Goal: Task Accomplishment & Management: Manage account settings

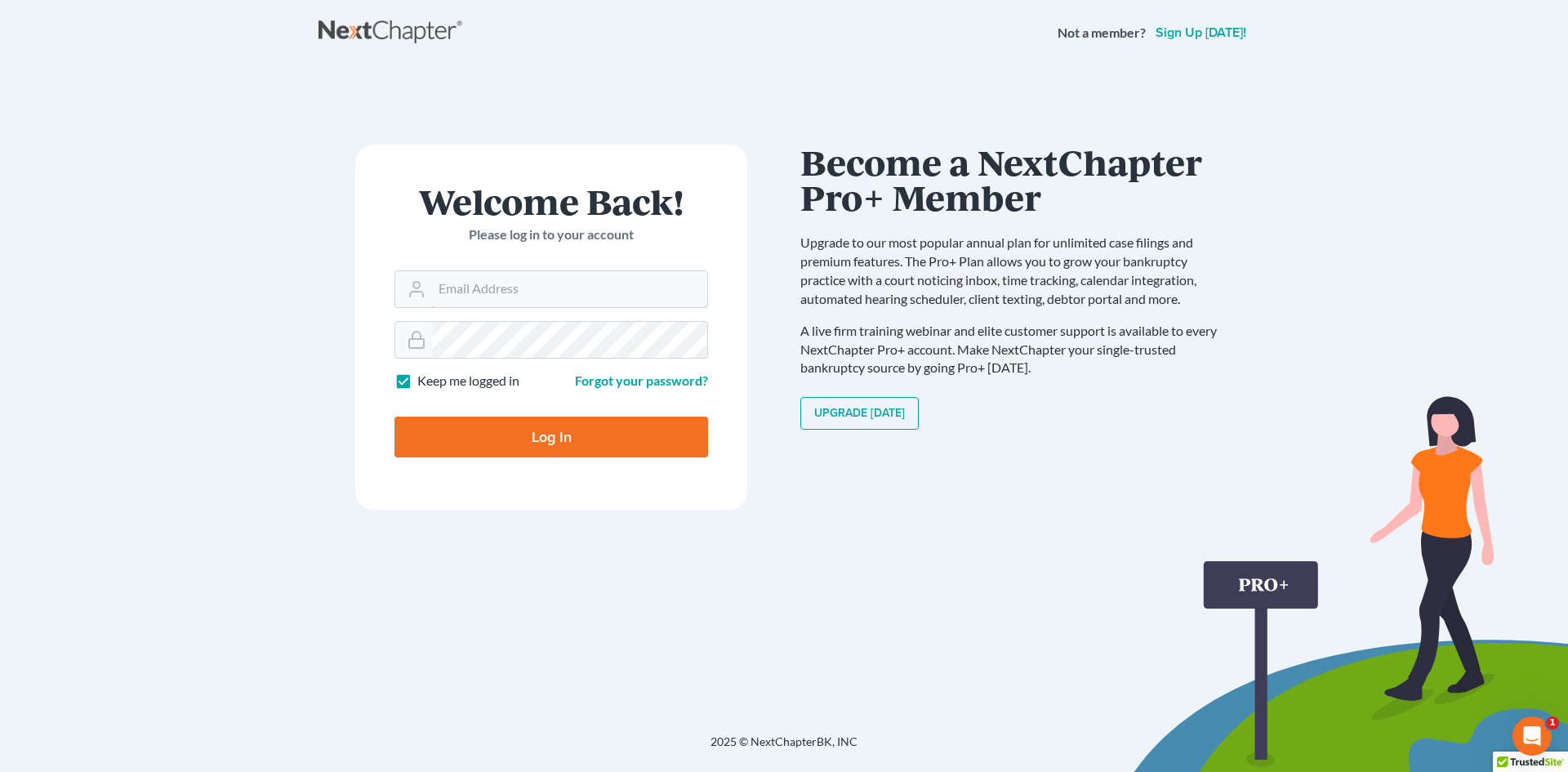
type input "[EMAIL_ADDRESS][DOMAIN_NAME]"
click at [529, 430] on input "Log In" at bounding box center [551, 437] width 313 height 41
type input "Thinking..."
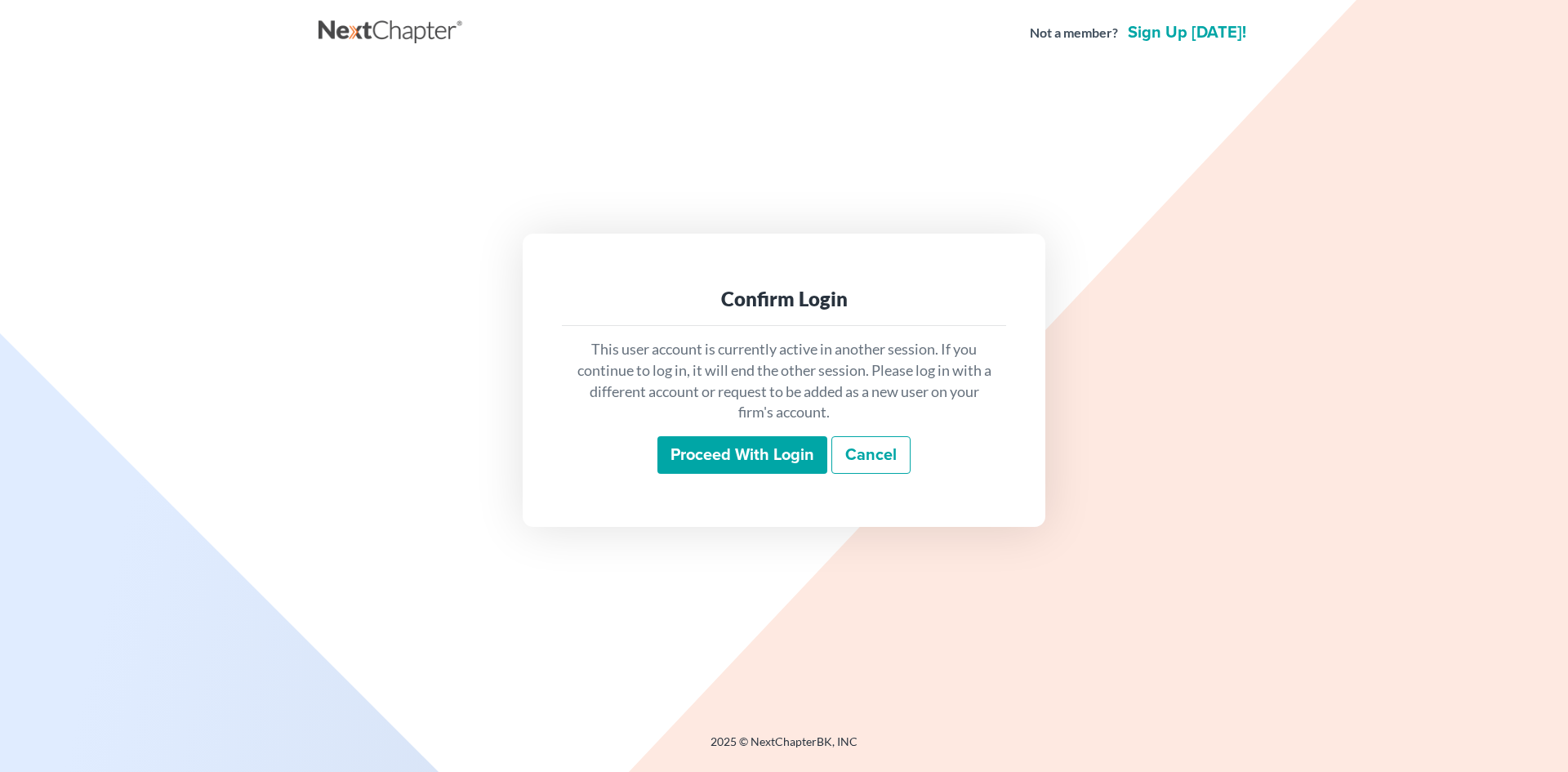
click at [708, 450] on input "Proceed with login" at bounding box center [742, 455] width 170 height 38
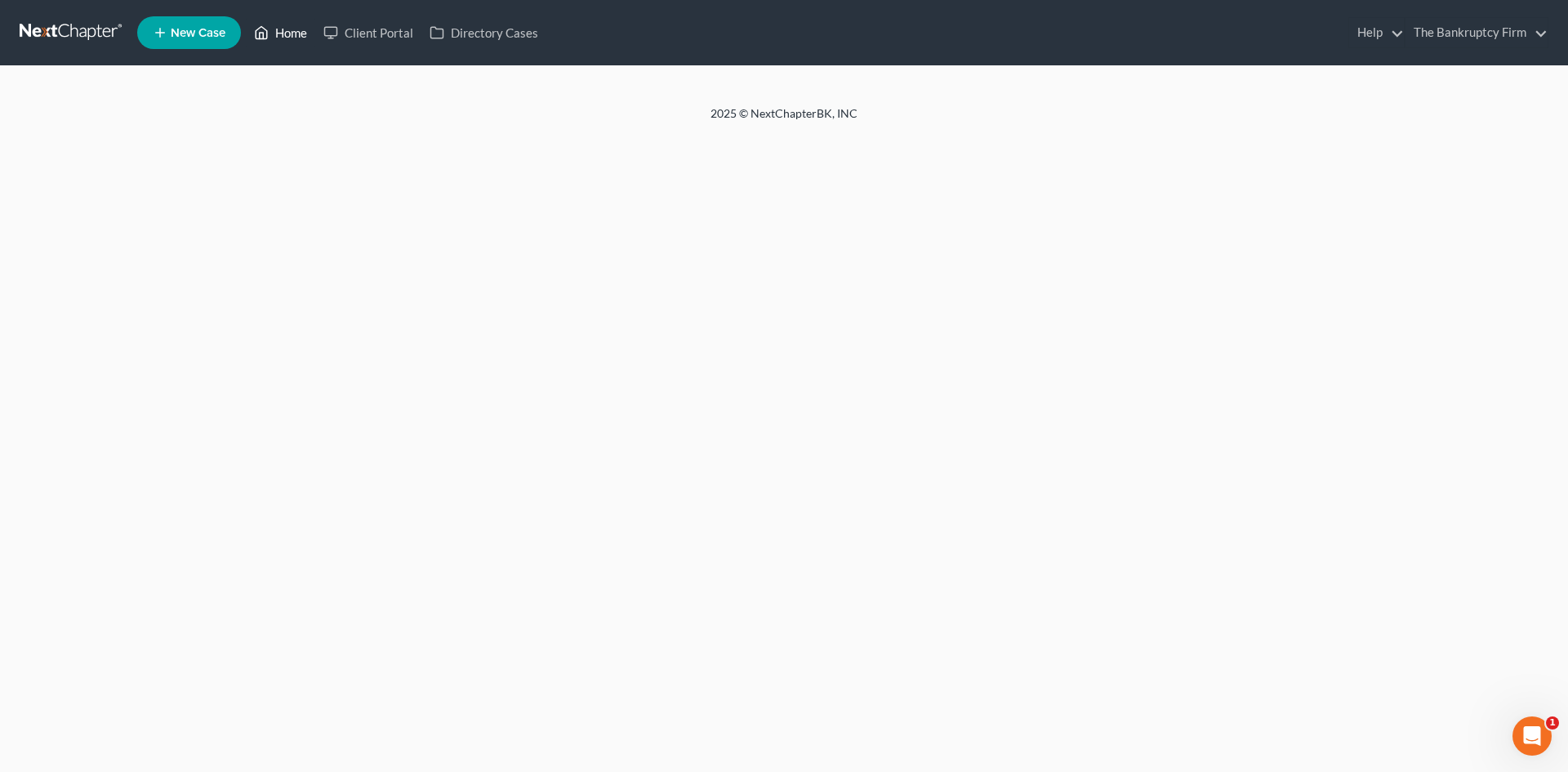
click at [284, 33] on link "Home" at bounding box center [280, 32] width 69 height 29
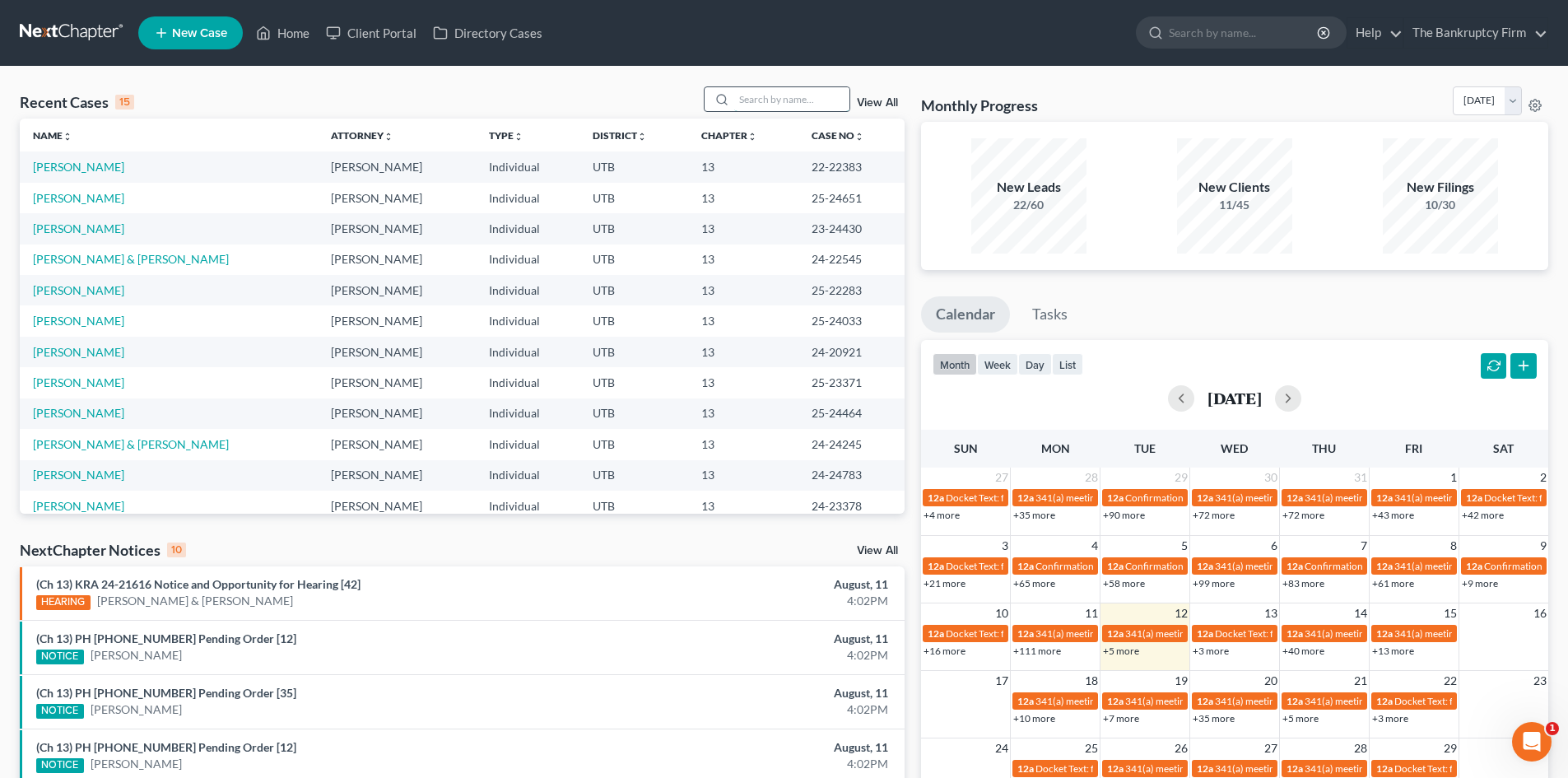
click at [759, 103] on input "search" at bounding box center [791, 99] width 115 height 24
type input "wood"
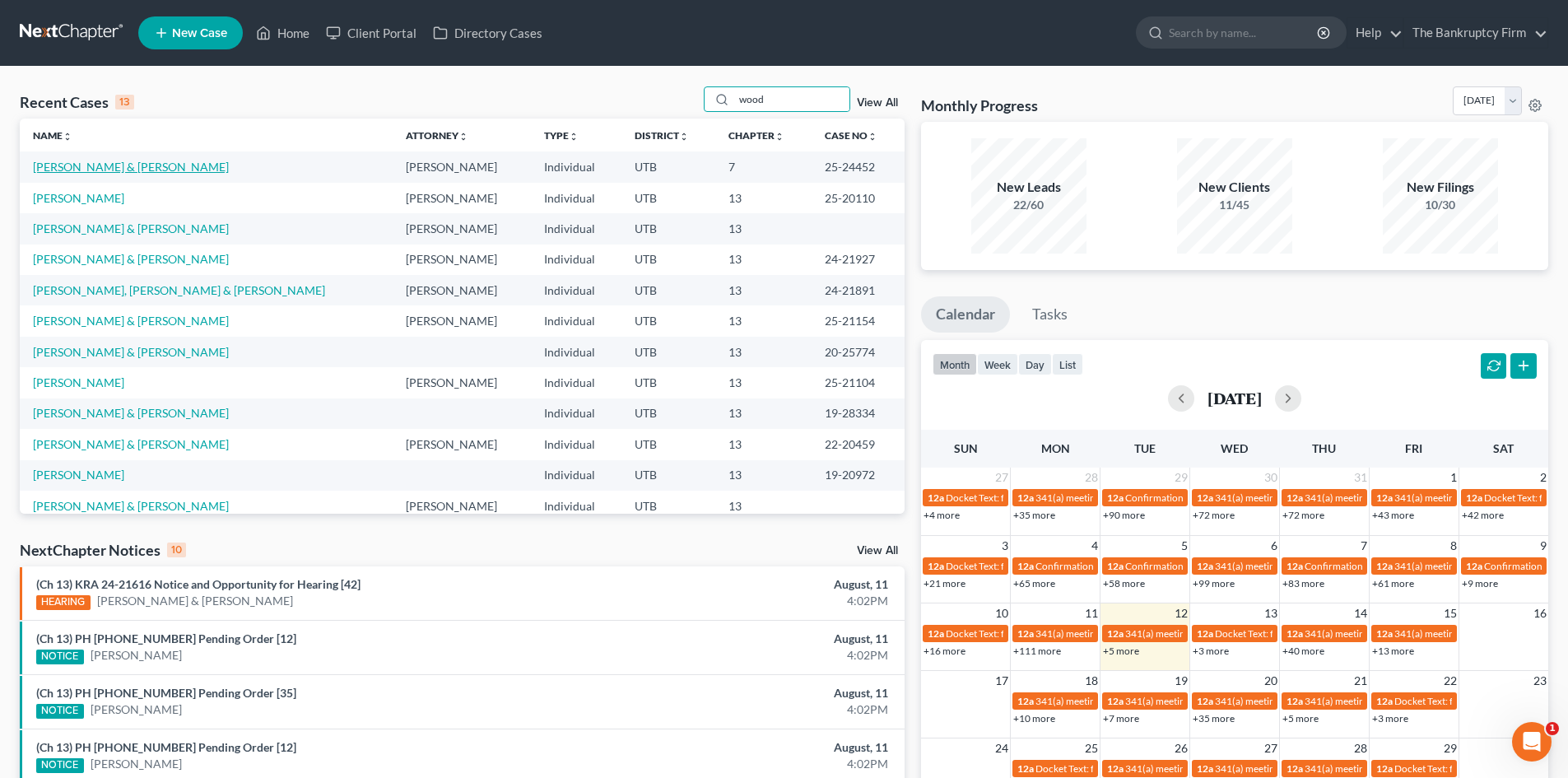
click at [105, 166] on link "Wood, Jennifer & Joseph" at bounding box center [130, 167] width 196 height 14
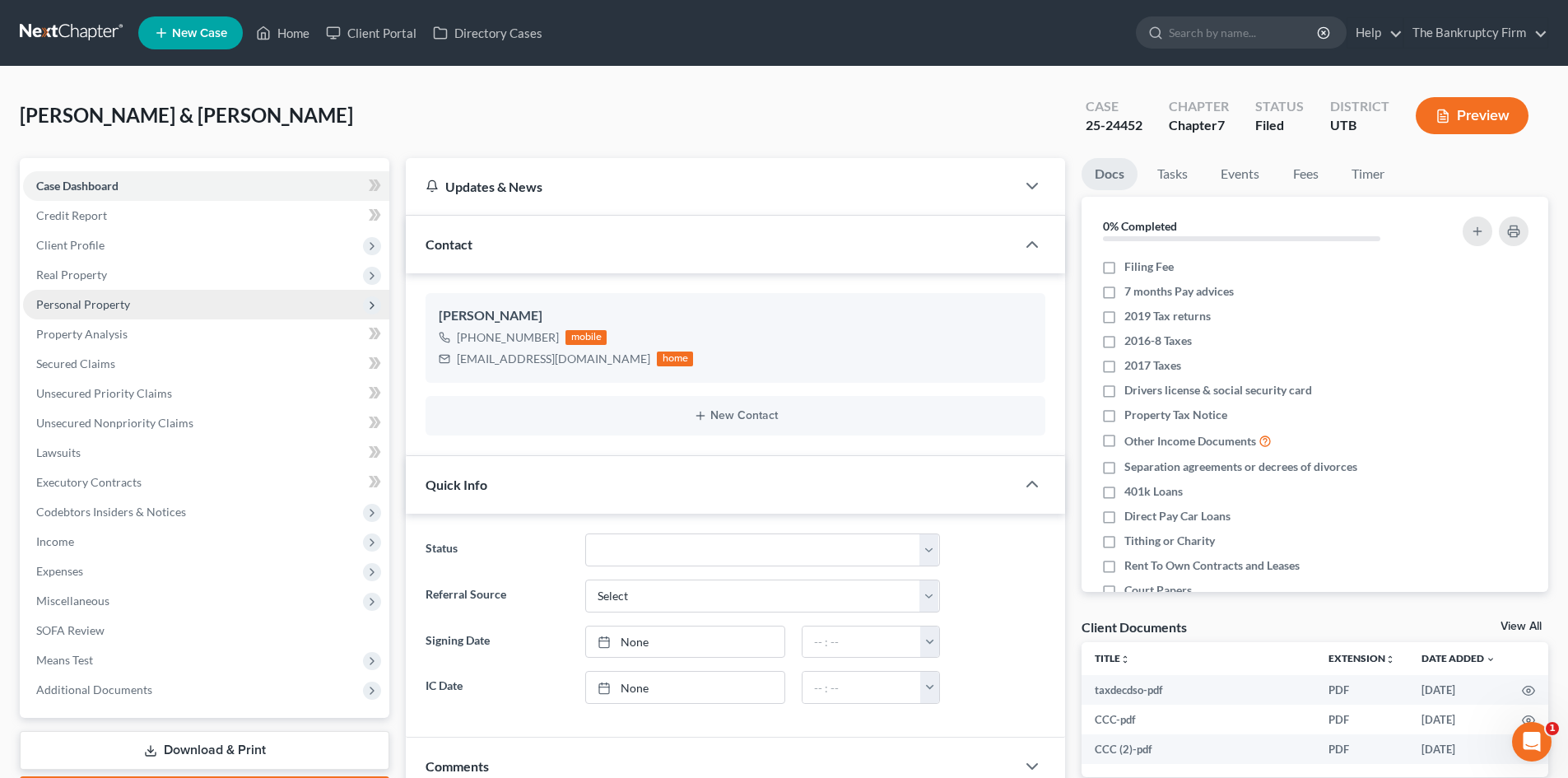
click at [108, 307] on span "Personal Property" at bounding box center [83, 304] width 94 height 14
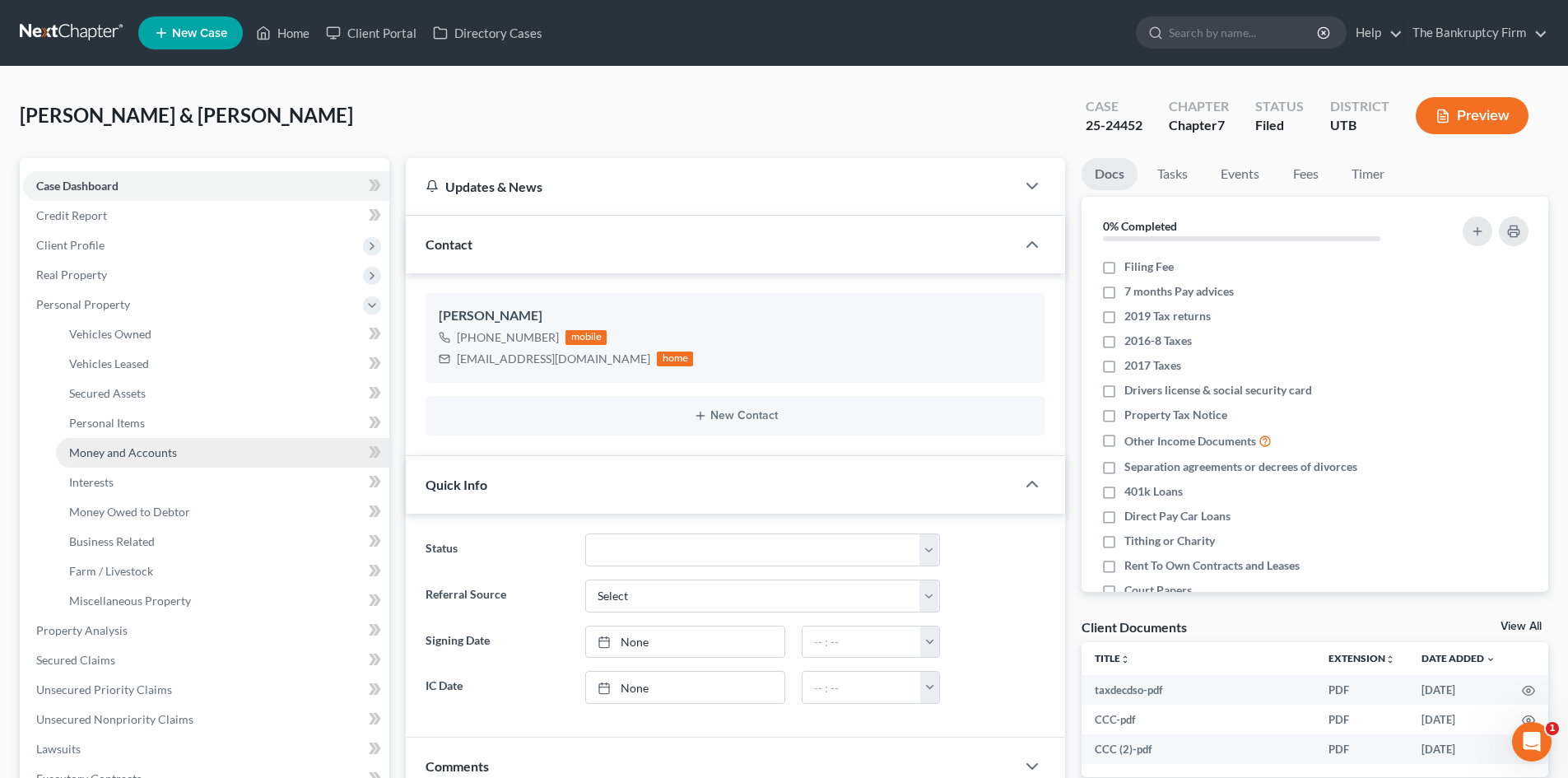
click at [187, 457] on link "Money and Accounts" at bounding box center [223, 453] width 333 height 30
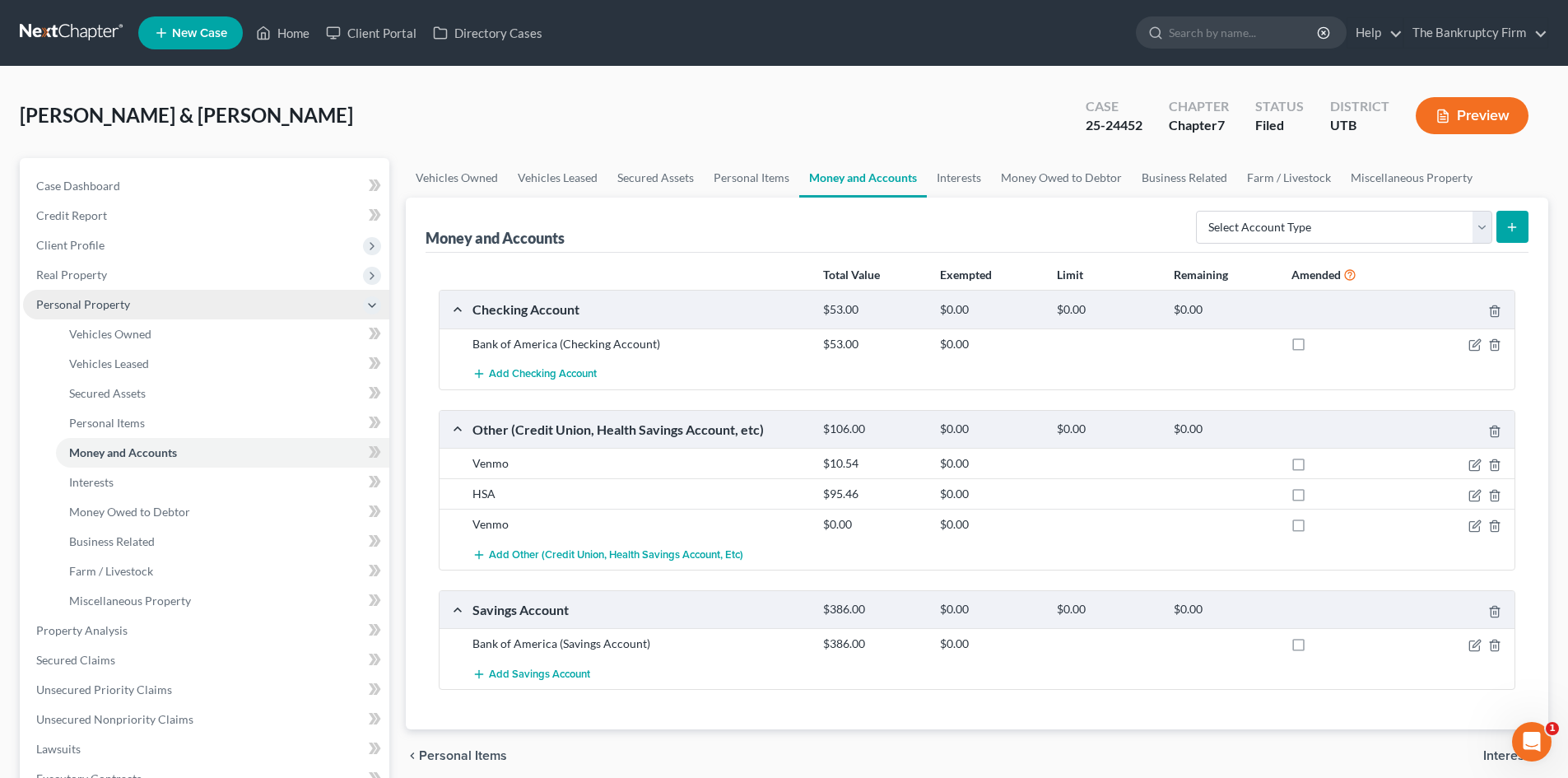
click at [95, 299] on span "Personal Property" at bounding box center [83, 304] width 94 height 14
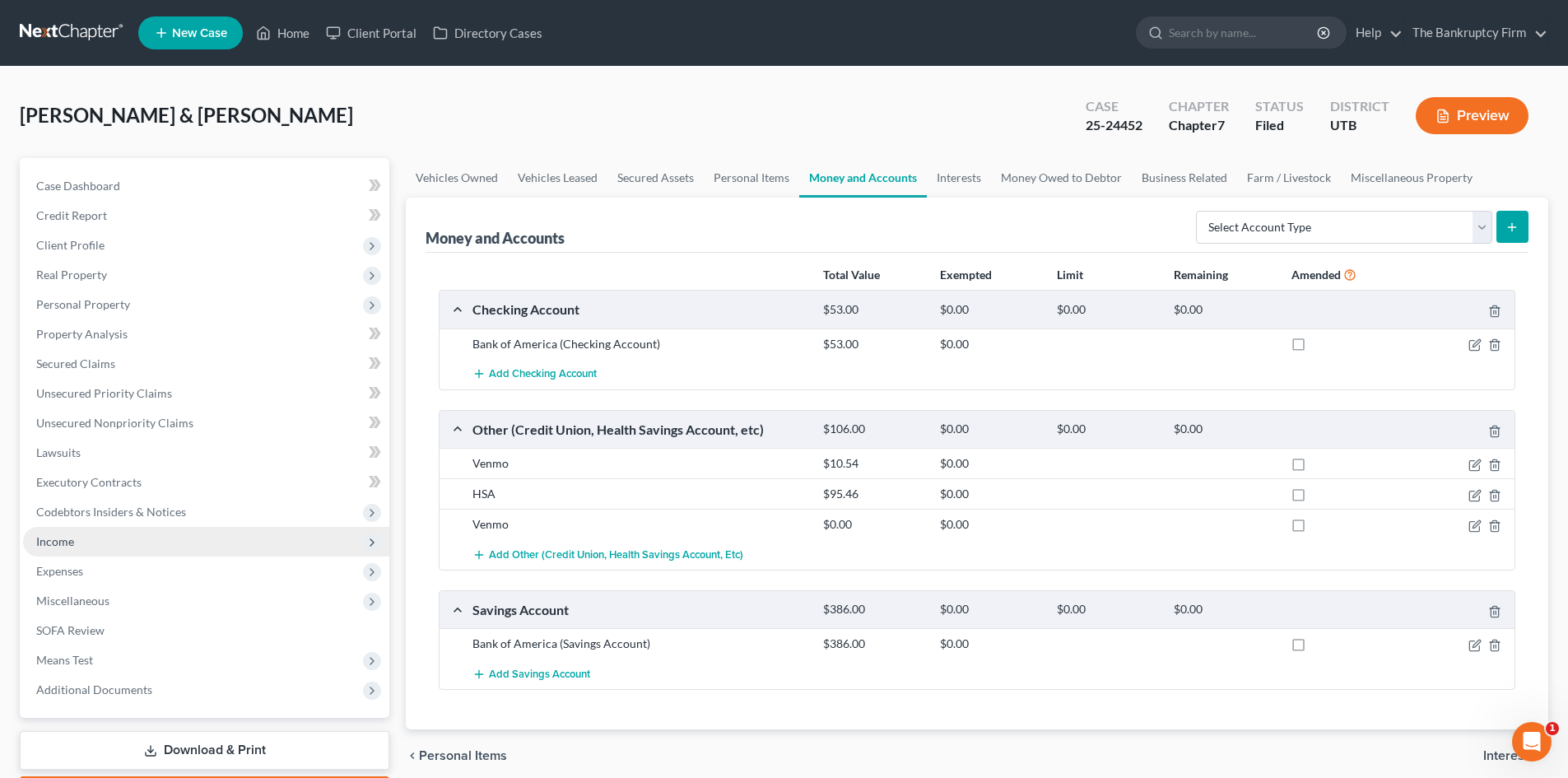
click at [206, 539] on span "Income" at bounding box center [206, 542] width 366 height 30
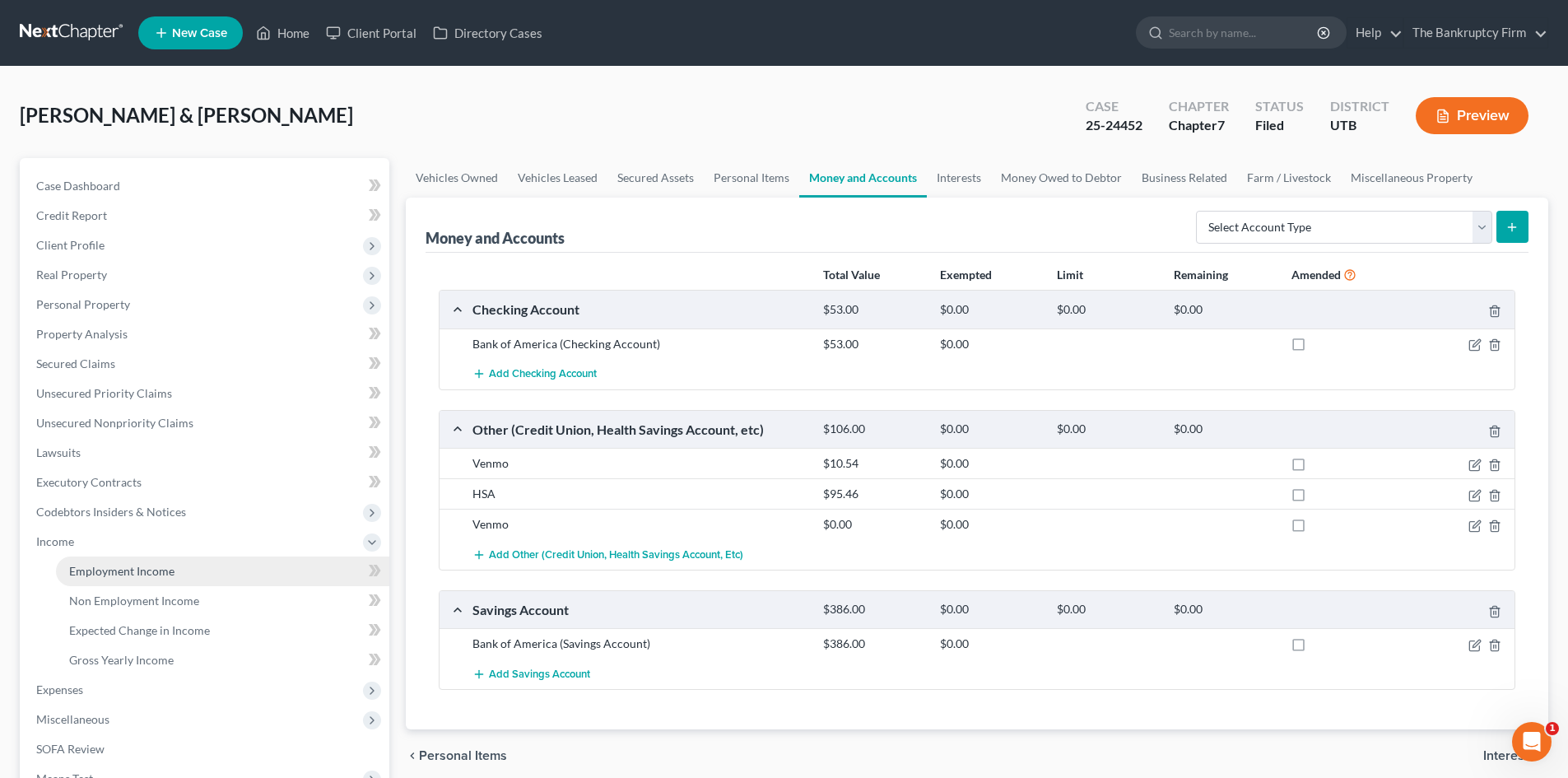
click at [199, 569] on link "Employment Income" at bounding box center [223, 571] width 333 height 30
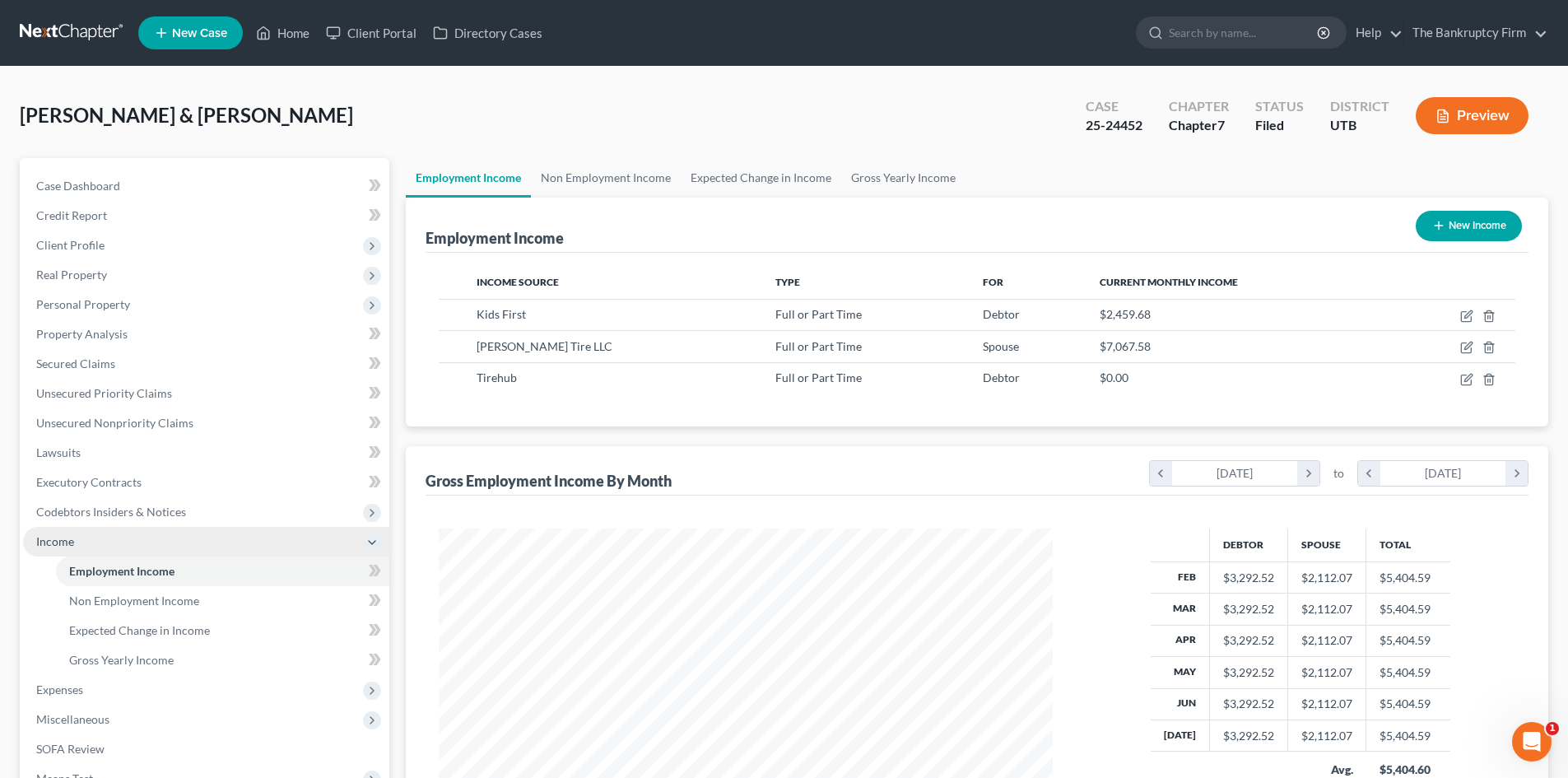
scroll to position [307, 647]
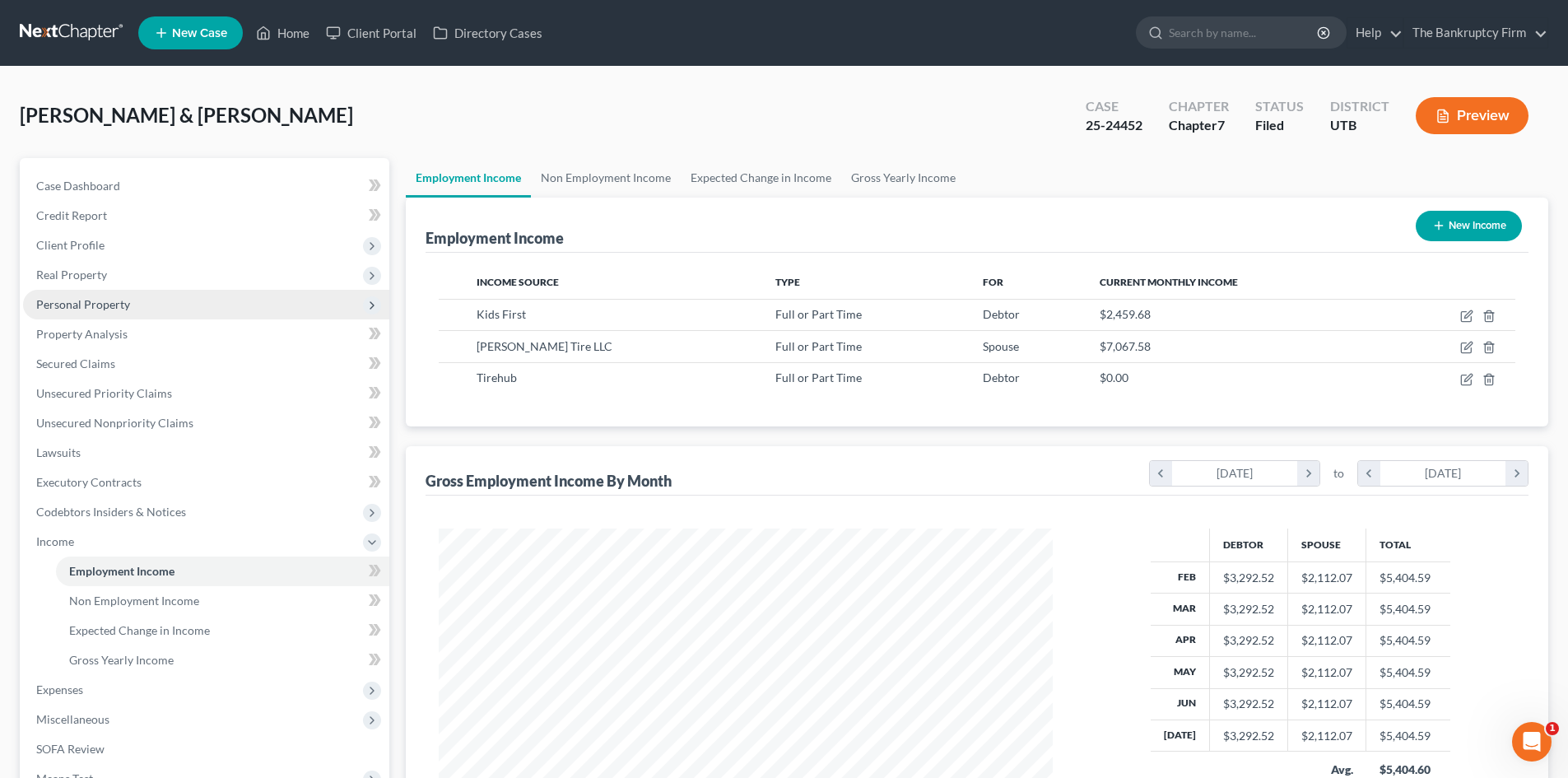
click at [126, 306] on span "Personal Property" at bounding box center [83, 304] width 94 height 14
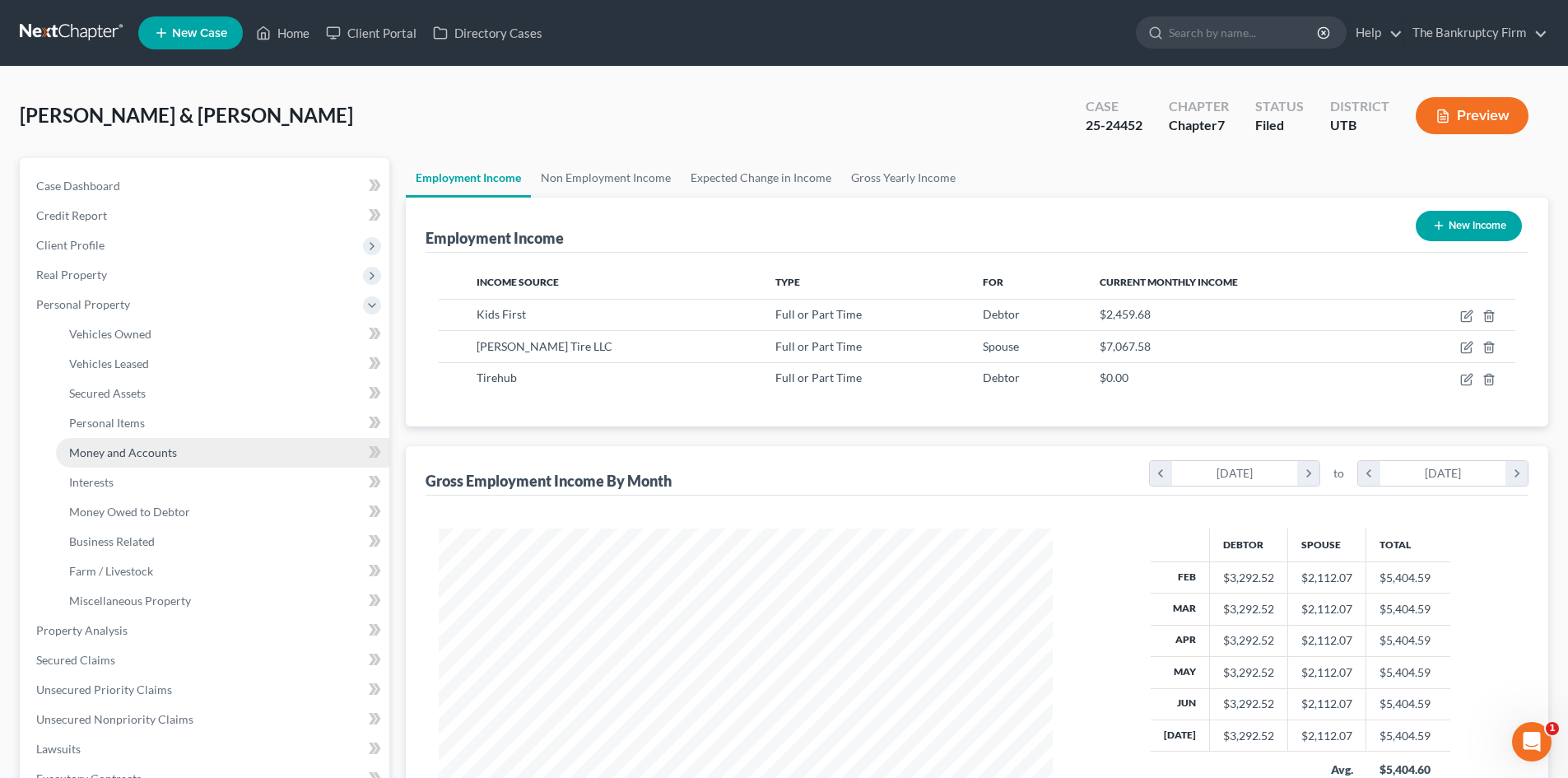
click at [169, 456] on span "Money and Accounts" at bounding box center [122, 452] width 108 height 14
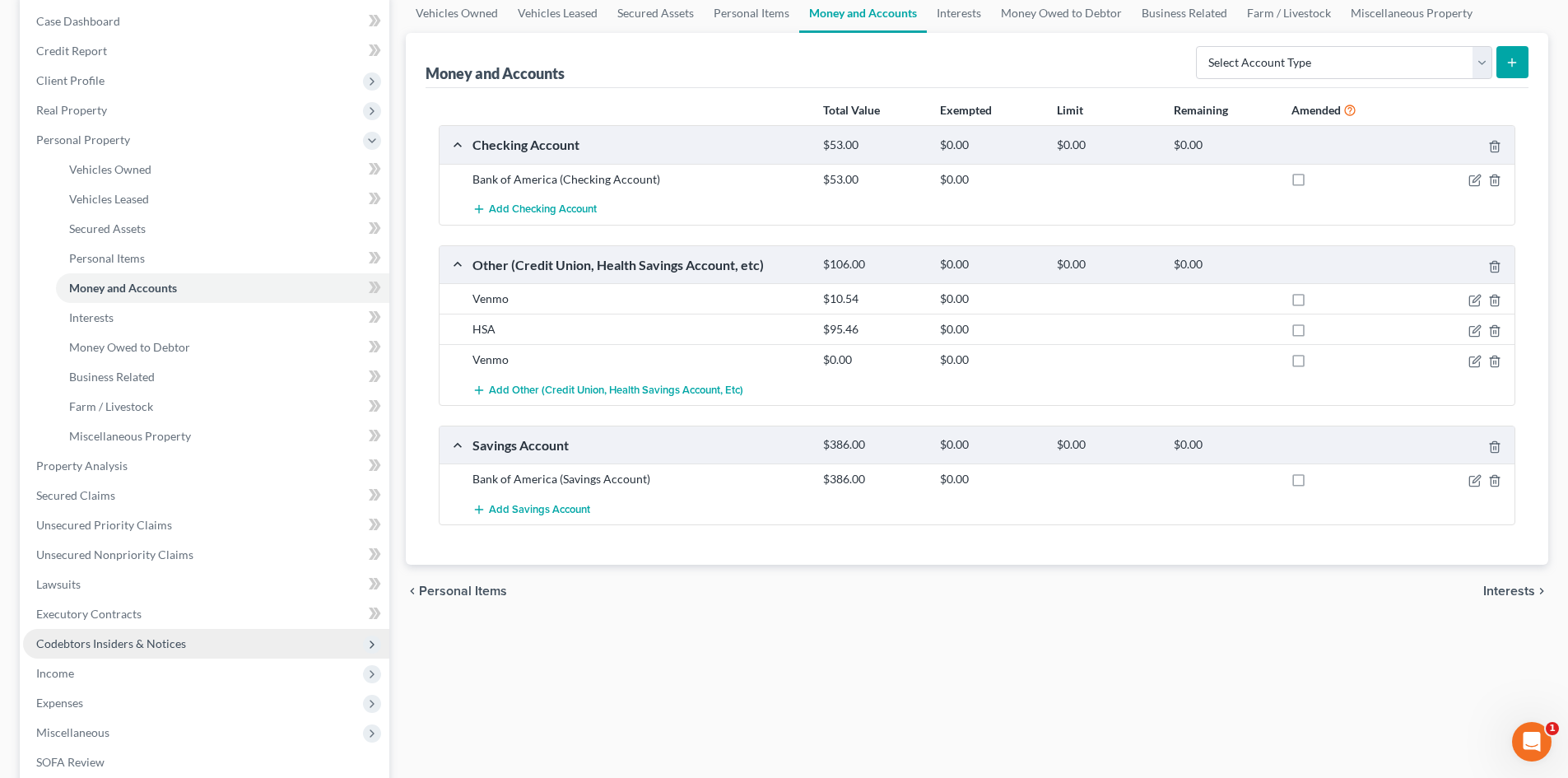
scroll to position [247, 0]
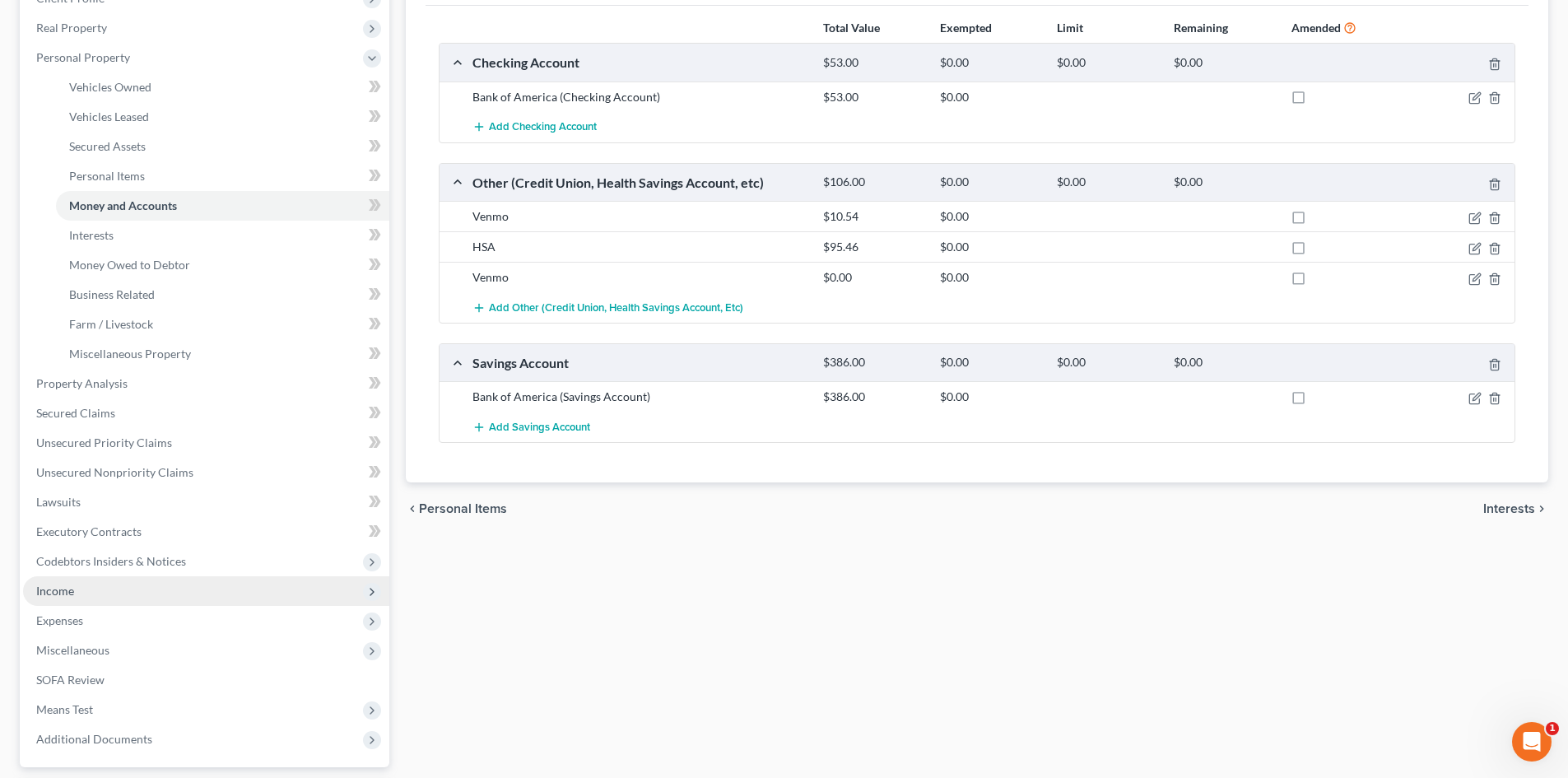
click at [82, 582] on span "Income" at bounding box center [206, 590] width 366 height 30
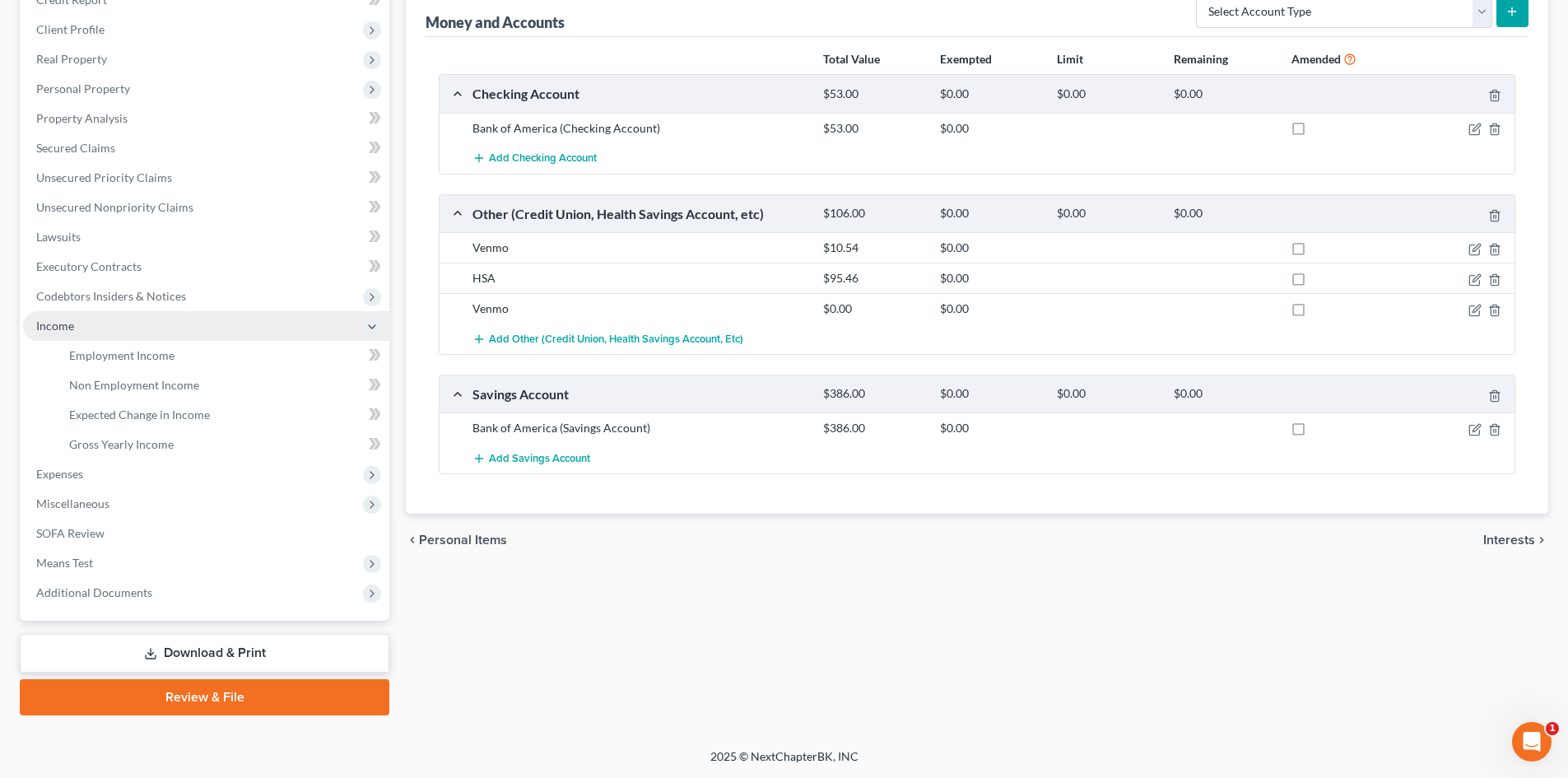
scroll to position [215, 0]
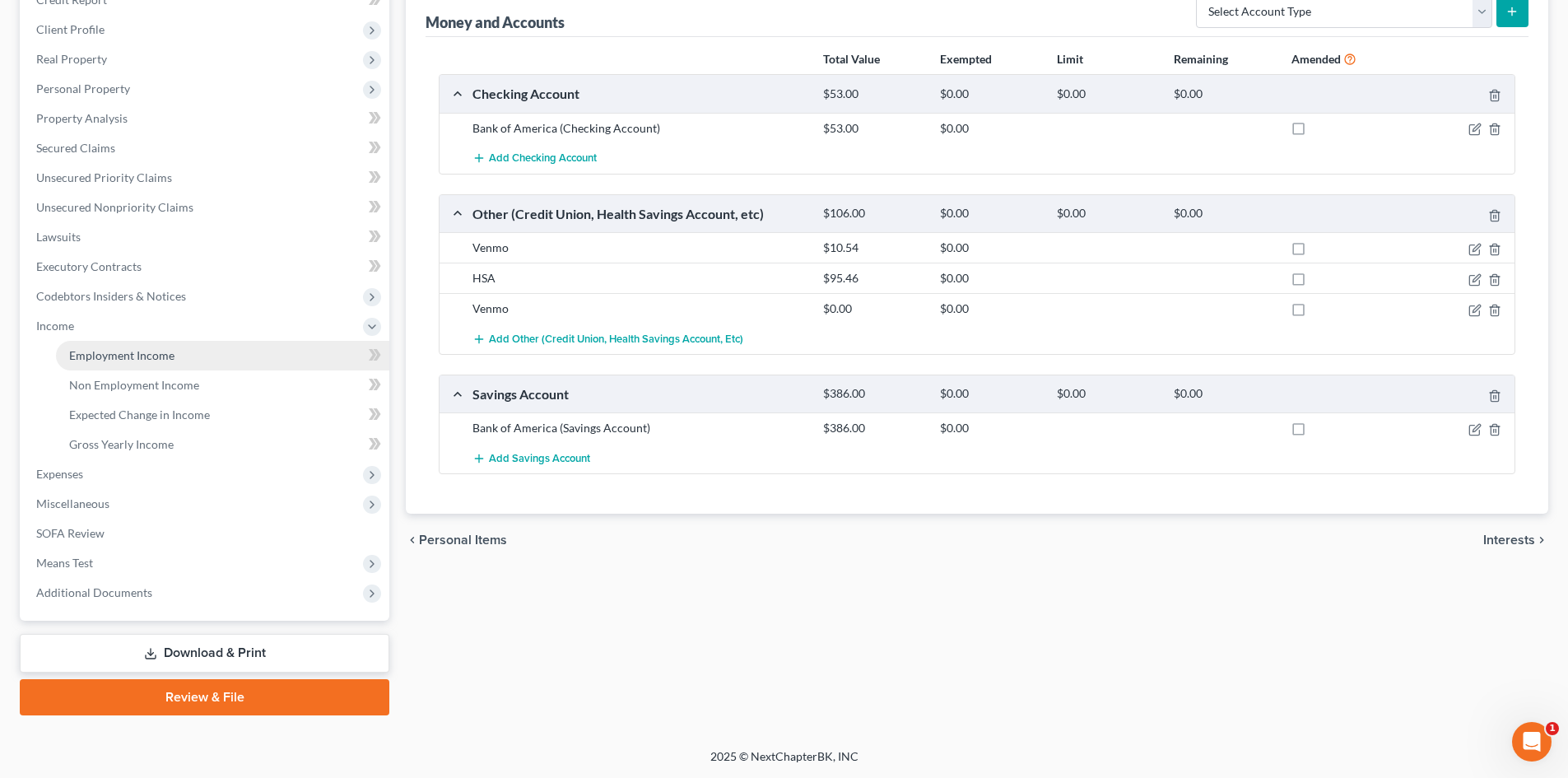
click at [196, 360] on link "Employment Income" at bounding box center [223, 355] width 333 height 30
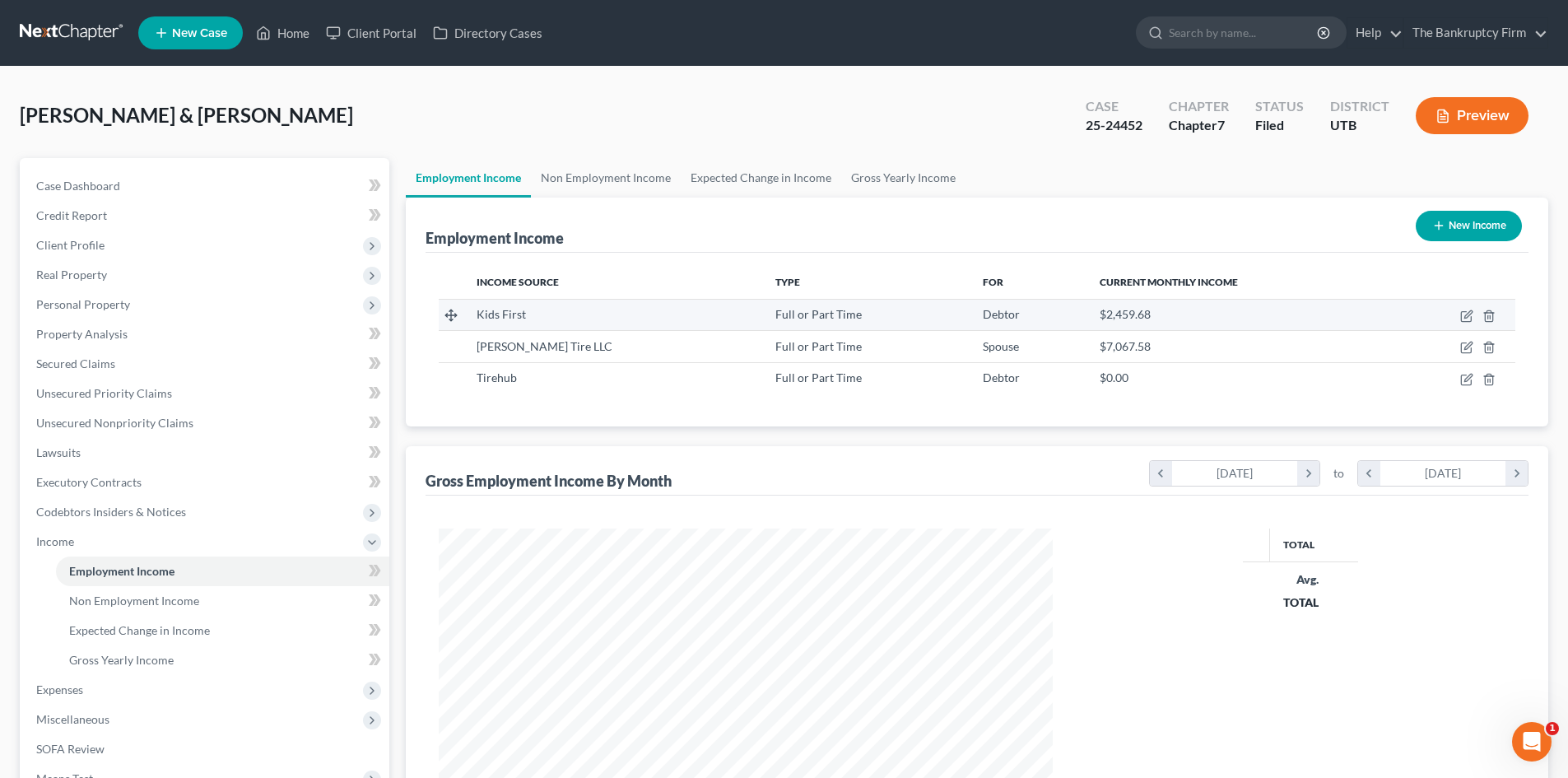
scroll to position [307, 647]
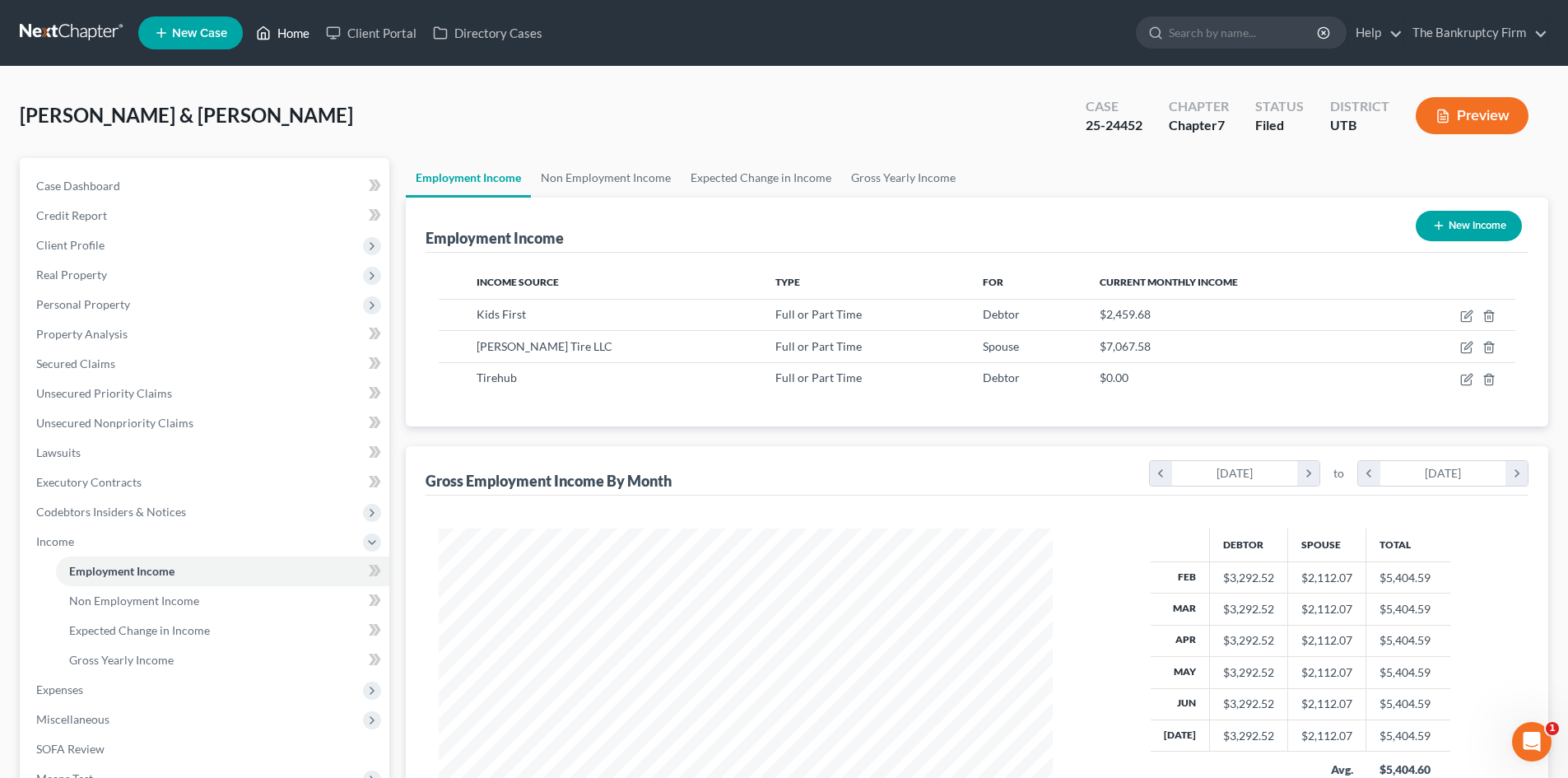
click at [271, 36] on icon at bounding box center [263, 33] width 14 height 20
